Goal: Communication & Community: Ask a question

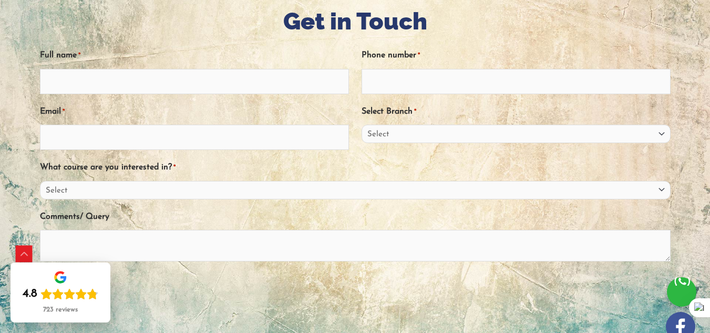
scroll to position [177, 0]
click at [119, 80] on input "Full name *" at bounding box center [194, 80] width 309 height 25
type input "Polin Faol"
type input "8772445618"
type input "polinfaol@gmail.com"
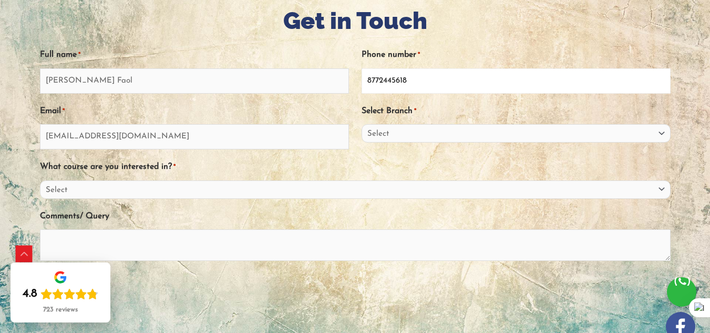
click at [457, 79] on input "8772445618" at bounding box center [516, 80] width 309 height 25
type input "03117916727"
click at [431, 118] on div "Select Branch * Select Sydney City Center Sydney Parramatta EnglishWise Global …" at bounding box center [516, 126] width 309 height 48
click at [428, 133] on select "Select Sydney City Center Sydney Parramatta EnglishWise Global Brisbane Gold Co…" at bounding box center [516, 133] width 309 height 18
select select "Sydney City Center"
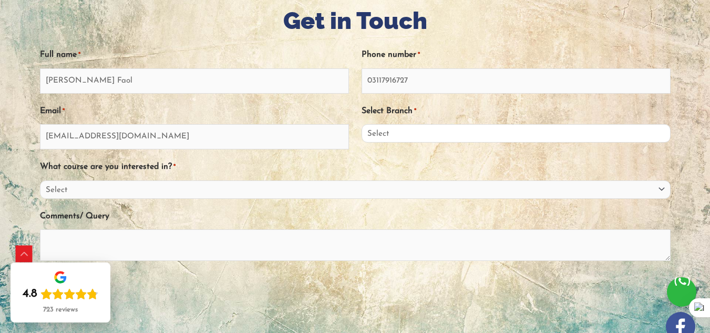
click at [362, 124] on select "Select Sydney City Center Sydney Parramatta EnglishWise Global Brisbane Gold Co…" at bounding box center [516, 133] width 309 height 18
click at [189, 191] on select "Select PTE NAATI IELTS OET General English" at bounding box center [355, 189] width 631 height 18
select select "PTE"
click at [55, 180] on select "Select PTE NAATI IELTS OET General English" at bounding box center [355, 189] width 631 height 18
click at [162, 231] on textarea "Comments/ Query" at bounding box center [355, 245] width 631 height 32
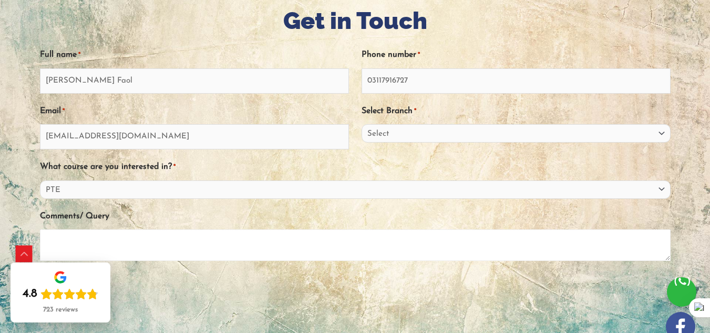
paste textarea "Dear, Looking to improve your Google rankings, DA, PA, and online presence? I o…"
click at [203, 241] on textarea "Comments/ Query" at bounding box center [355, 245] width 631 height 32
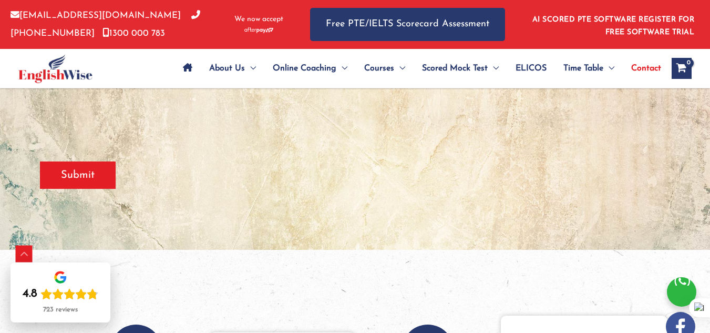
scroll to position [334, 0]
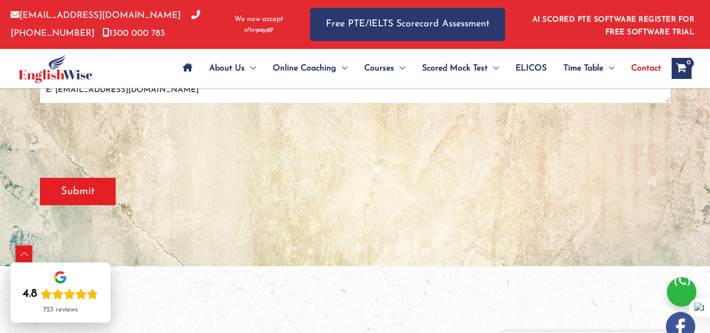
type textarea "Dear, Looking to improve your Google rankings, DA, PA, and online presence? I o…"
click at [86, 189] on input "Submit" at bounding box center [78, 191] width 76 height 27
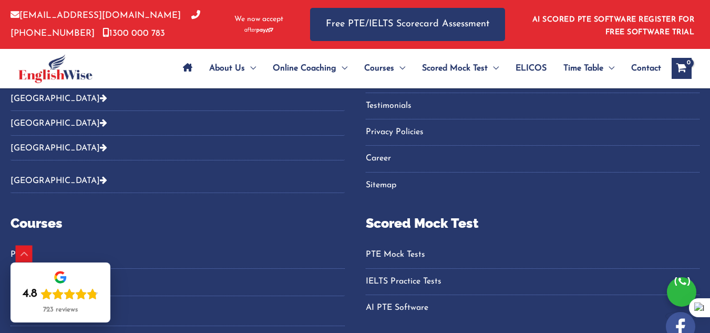
scroll to position [388, 0]
